Goal: Book appointment/travel/reservation

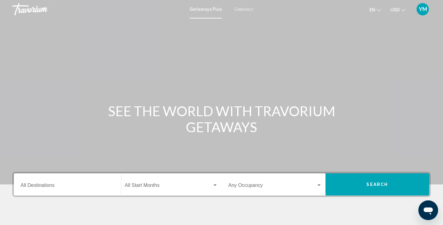
click at [30, 187] on input "Destination All Destinations" at bounding box center [68, 187] width 94 height 6
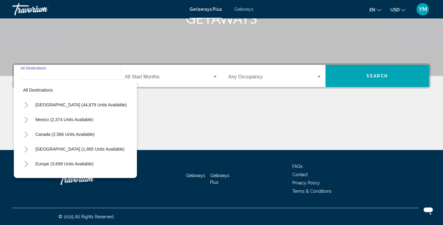
scroll to position [109, 0]
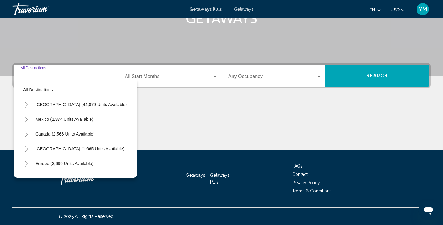
click at [26, 104] on icon "Toggle United States (44,879 units available)" at bounding box center [26, 105] width 5 height 6
click at [242, 9] on span "Getaways" at bounding box center [243, 9] width 19 height 5
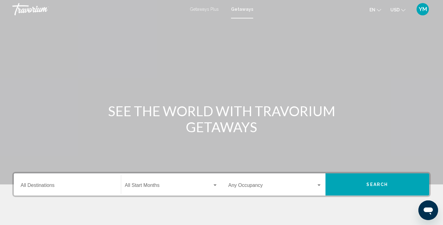
click at [25, 185] on input "Destination All Destinations" at bounding box center [68, 187] width 94 height 6
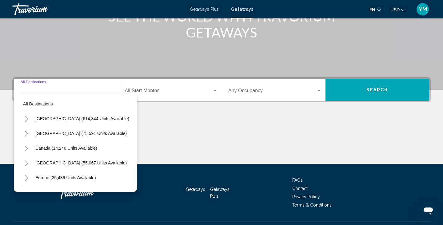
scroll to position [109, 0]
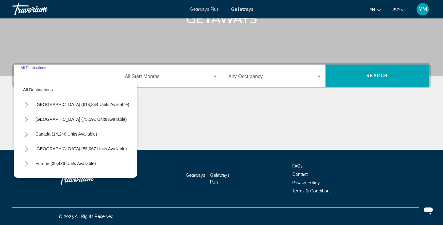
click at [25, 106] on icon "Toggle United States (614,344 units available)" at bounding box center [26, 105] width 5 height 6
click at [31, 149] on icon "Toggle California (73,937 units available)" at bounding box center [32, 149] width 5 height 6
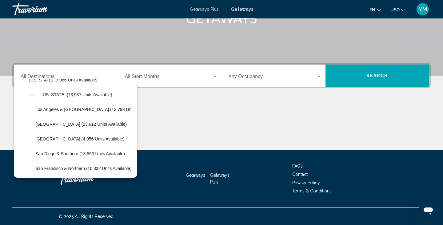
scroll to position [58, 0]
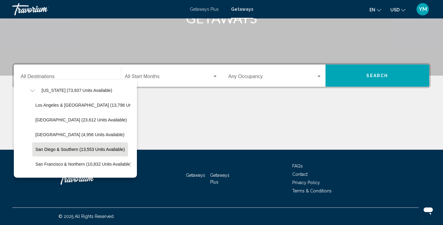
click at [43, 148] on span "San Diego & Southern (13,553 units available)" at bounding box center [80, 149] width 90 height 5
type input "**********"
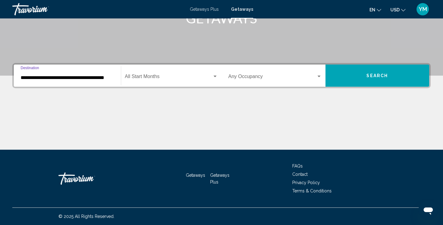
click at [189, 71] on div "Start Month All Start Months" at bounding box center [171, 75] width 93 height 19
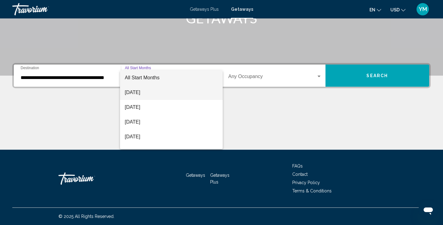
click at [166, 93] on span "[DATE]" at bounding box center [171, 92] width 93 height 15
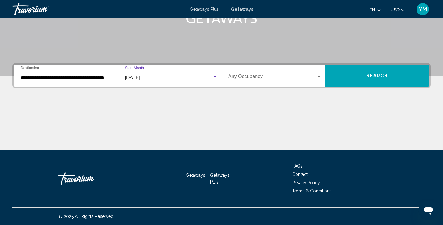
click at [315, 74] on div "Occupancy Any Occupancy" at bounding box center [275, 75] width 94 height 19
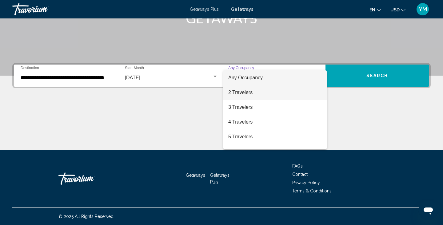
click at [305, 89] on span "2 Travelers" at bounding box center [275, 92] width 94 height 15
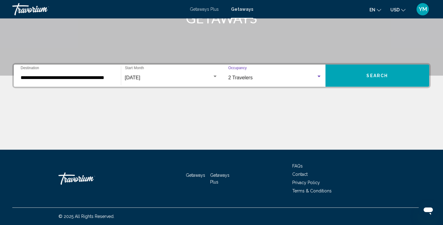
click at [371, 75] on span "Search" at bounding box center [378, 76] width 22 height 5
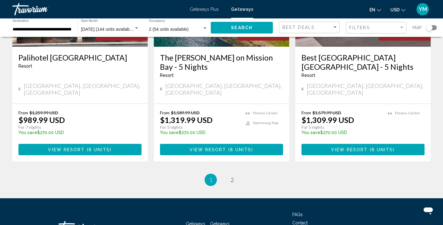
scroll to position [814, 0]
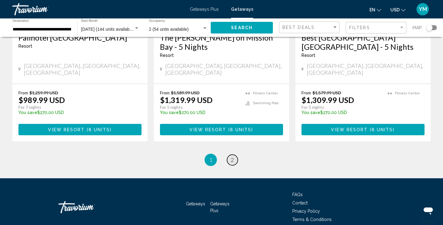
click at [232, 157] on span "2" at bounding box center [232, 160] width 3 height 7
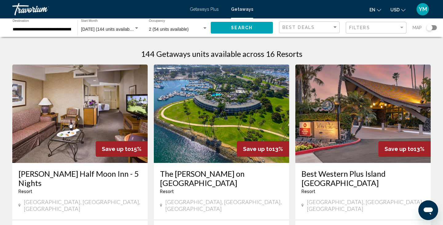
click at [205, 8] on span "Getaways Plus" at bounding box center [204, 9] width 29 height 5
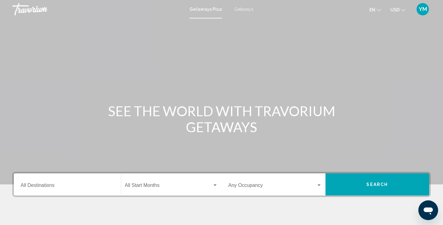
click at [33, 186] on input "Destination All Destinations" at bounding box center [68, 187] width 94 height 6
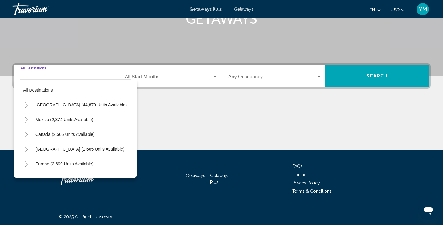
scroll to position [109, 0]
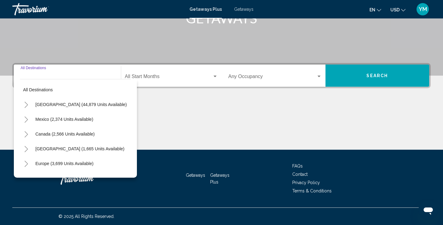
click at [25, 104] on icon "Toggle United States (44,879 units available)" at bounding box center [26, 105] width 5 height 6
click at [32, 150] on icon "Toggle California (2,637 units available)" at bounding box center [32, 149] width 5 height 6
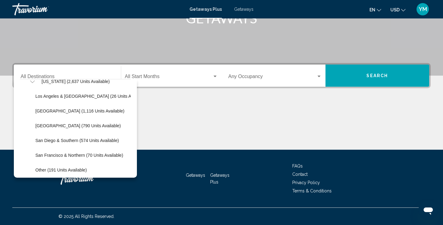
scroll to position [67, 0]
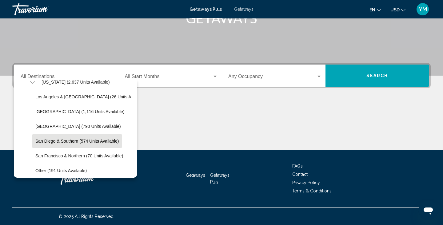
click at [46, 143] on span "San Diego & Southern (574 units available)" at bounding box center [76, 141] width 83 height 5
type input "**********"
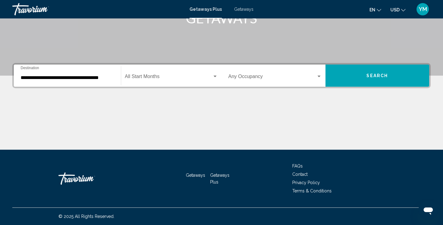
click at [198, 74] on div "Start Month All Start Months" at bounding box center [171, 75] width 93 height 19
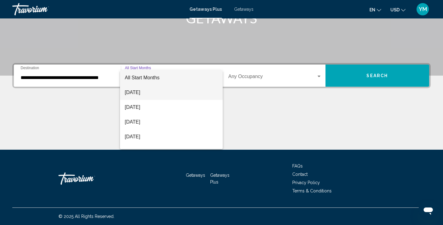
click at [180, 92] on span "[DATE]" at bounding box center [171, 92] width 93 height 15
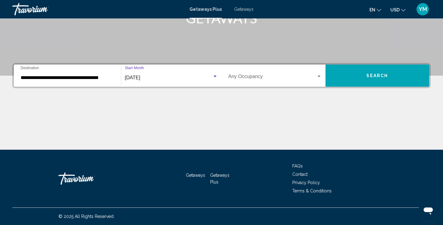
click at [279, 77] on span "Search widget" at bounding box center [272, 78] width 88 height 6
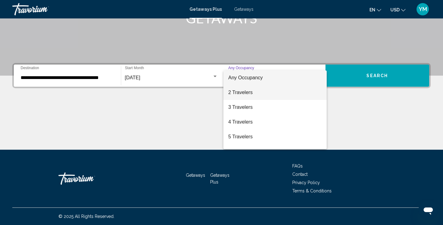
click at [270, 91] on span "2 Travelers" at bounding box center [275, 92] width 94 height 15
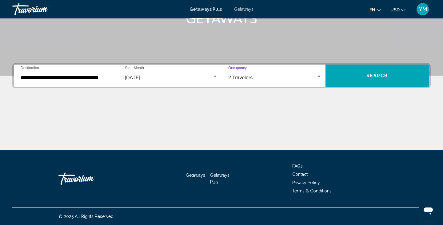
click at [378, 74] on span "Search" at bounding box center [378, 76] width 22 height 5
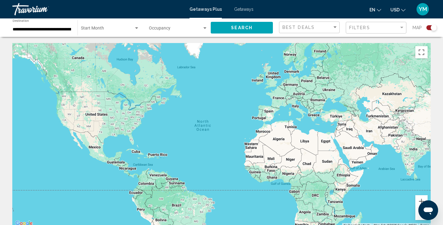
click at [429, 29] on div "Search widget" at bounding box center [432, 27] width 10 height 5
